Goal: Task Accomplishment & Management: Manage account settings

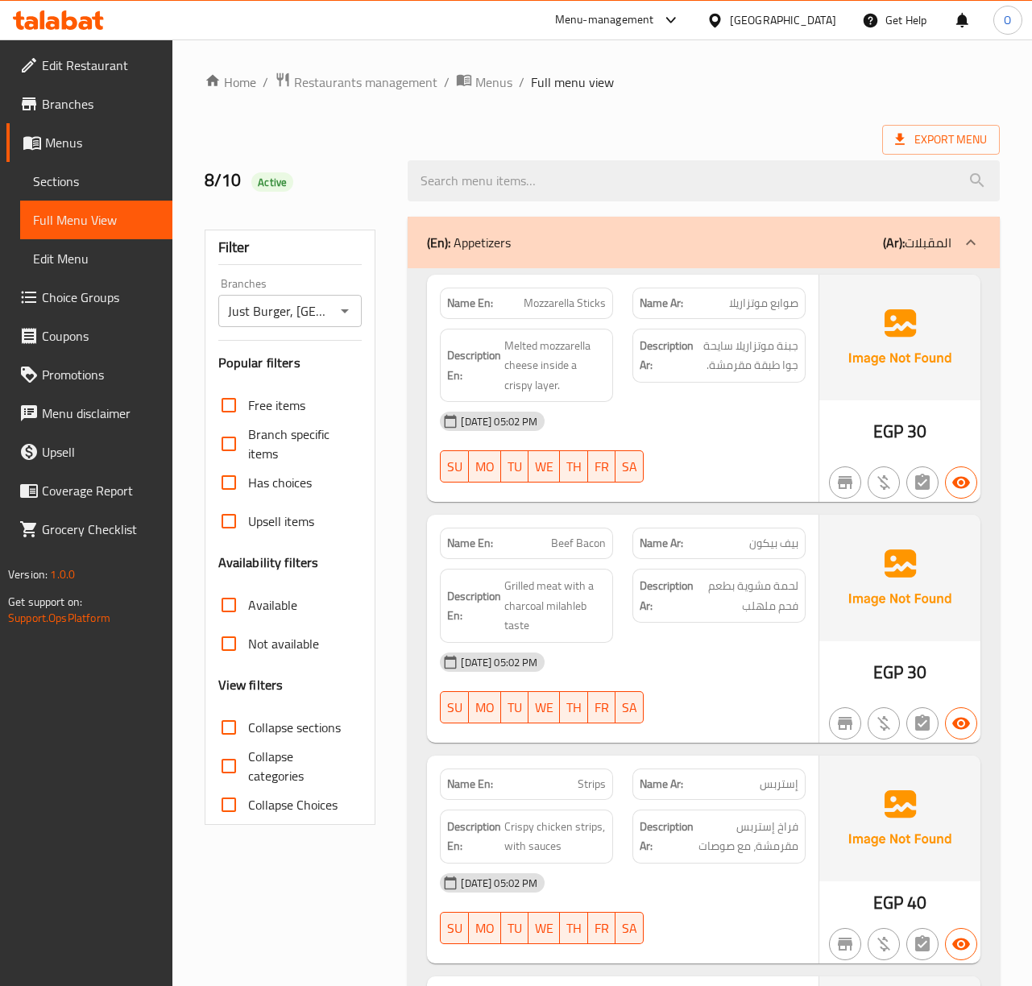
scroll to position [9524, 0]
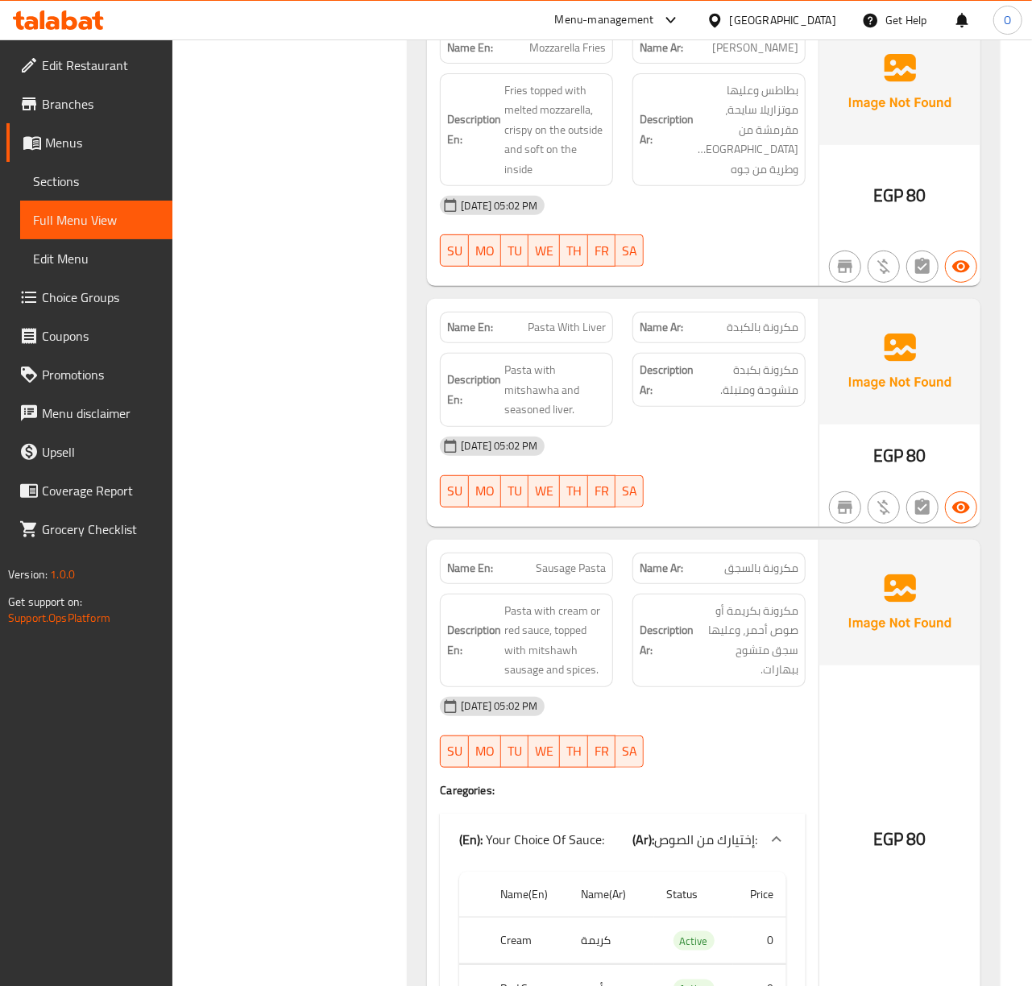
click at [108, 68] on span "Edit Restaurant" at bounding box center [101, 65] width 118 height 19
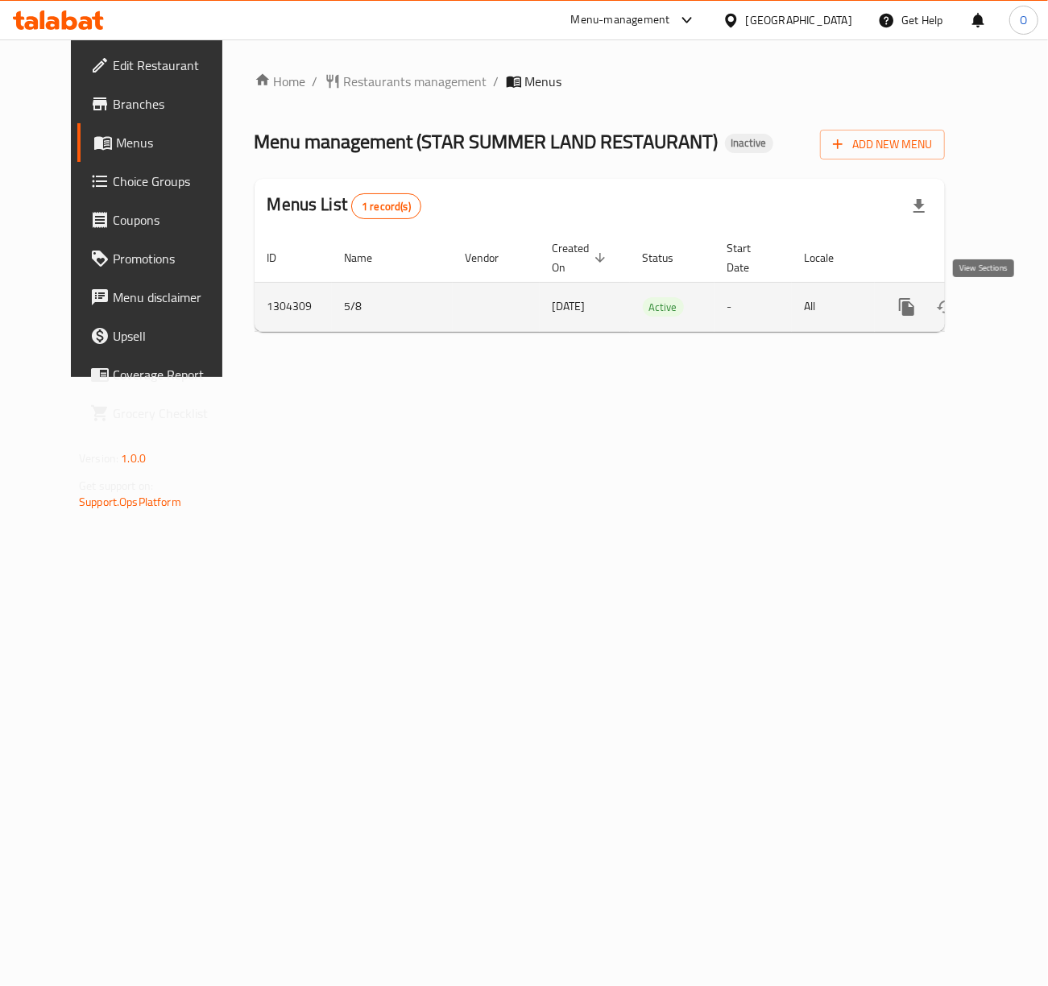
click at [1014, 316] on icon "enhanced table" at bounding box center [1023, 306] width 19 height 19
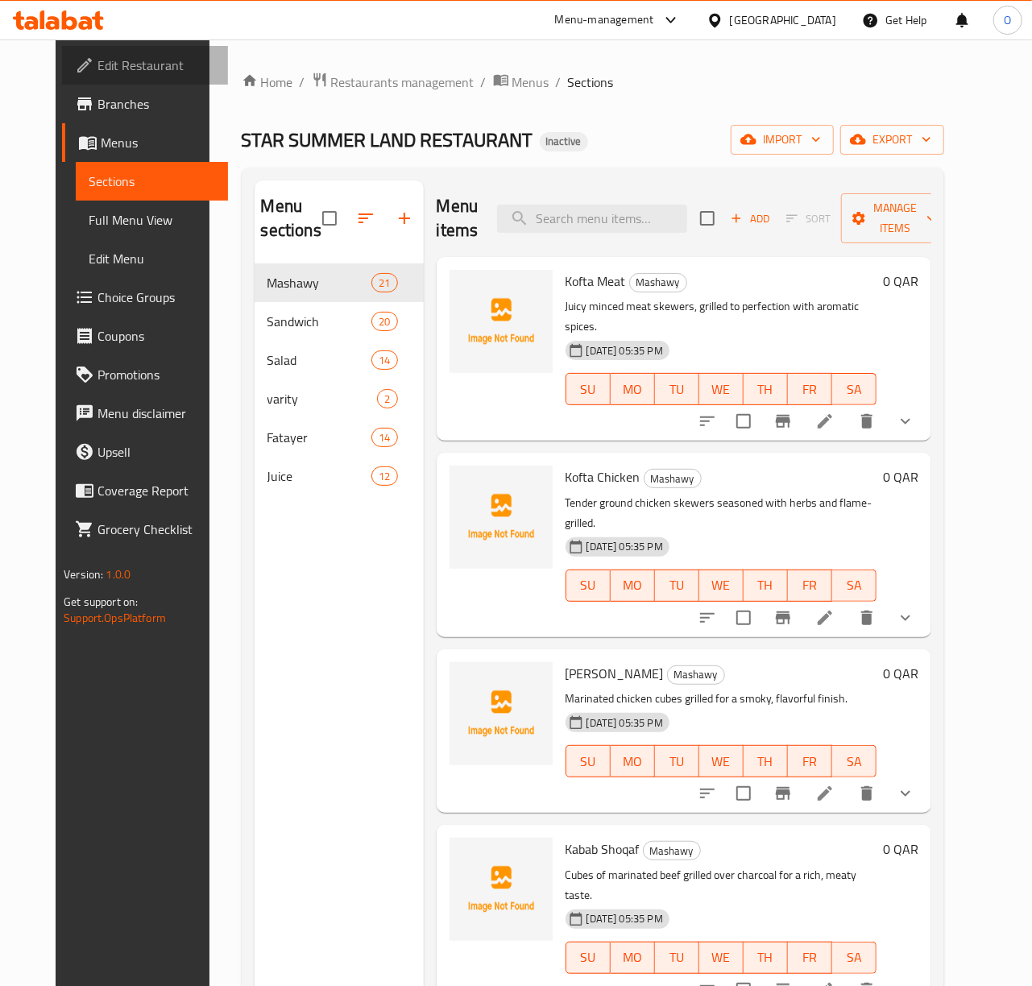
click at [98, 59] on span "Edit Restaurant" at bounding box center [157, 65] width 118 height 19
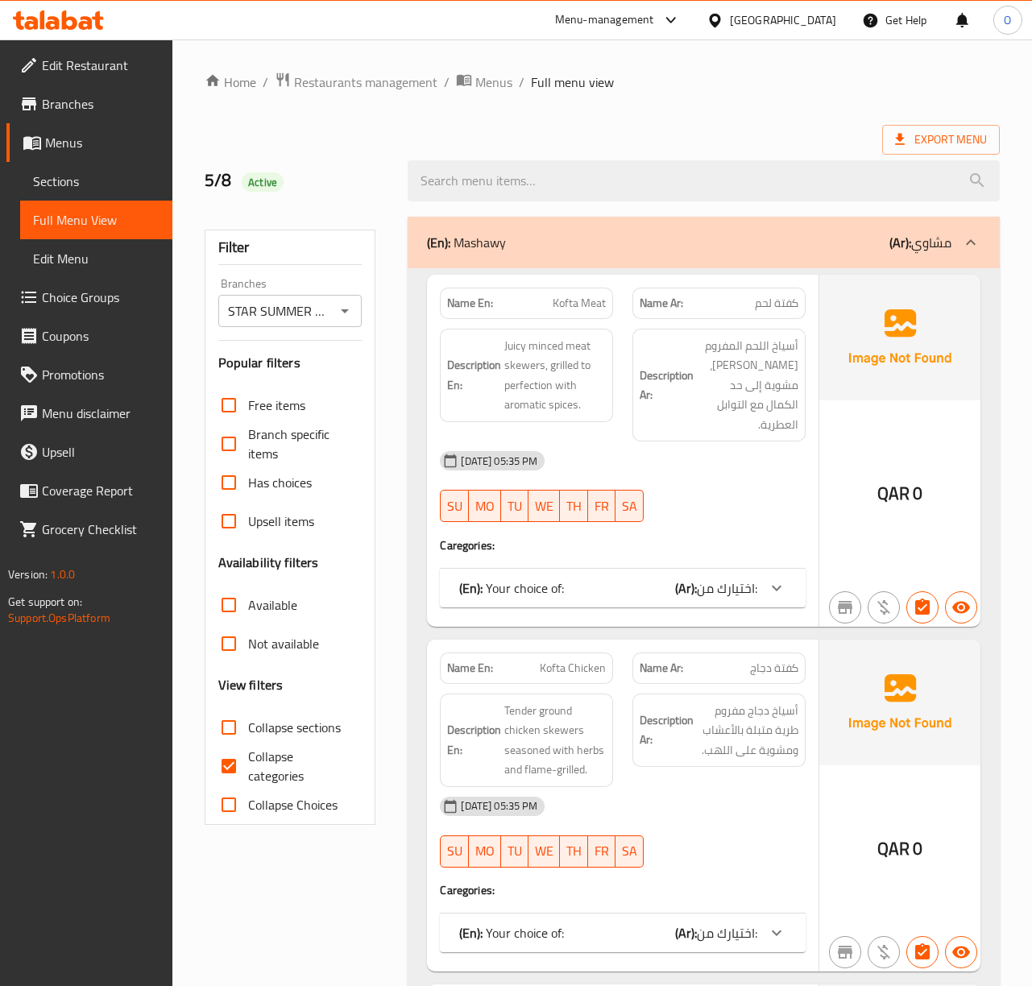
click at [287, 761] on span "Collapse categories" at bounding box center [299, 766] width 102 height 39
click at [248, 761] on input "Collapse categories" at bounding box center [229, 766] width 39 height 39
checkbox input "false"
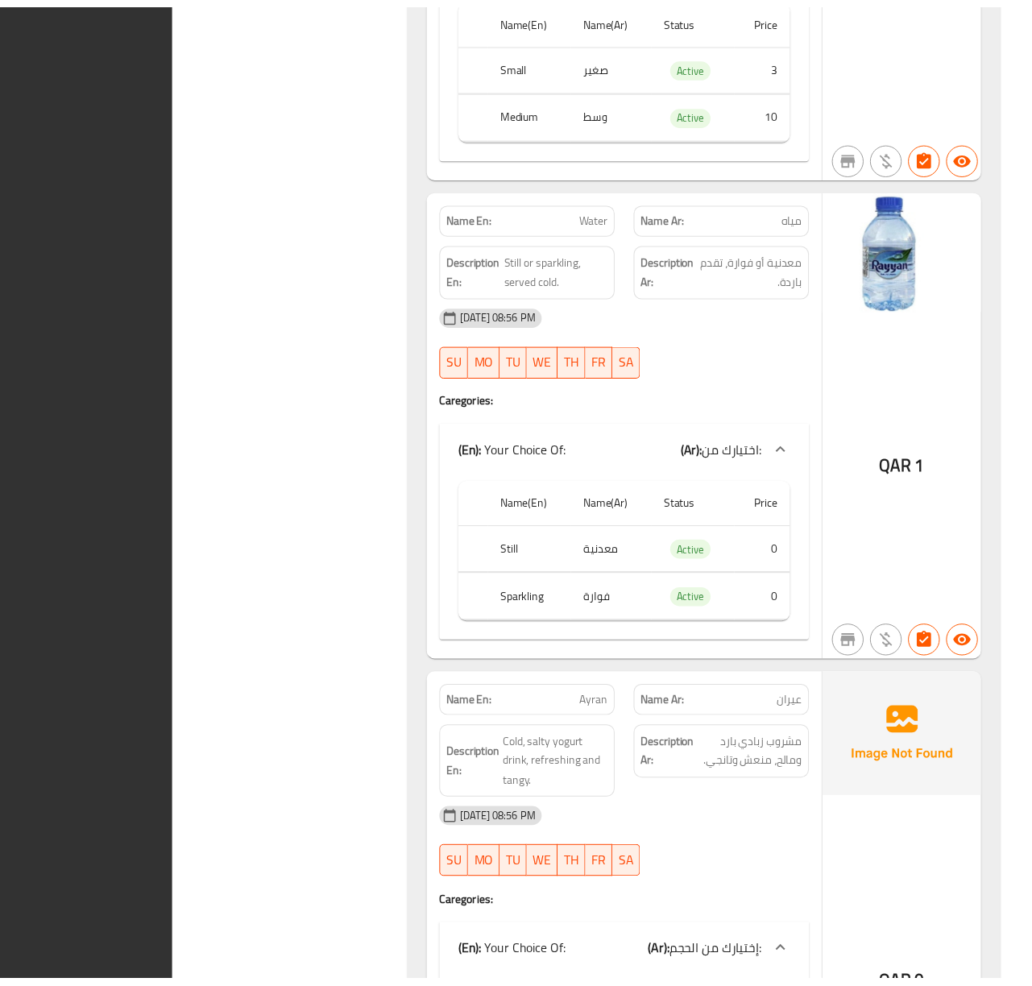
scroll to position [35001, 0]
